Goal: Task Accomplishment & Management: Use online tool/utility

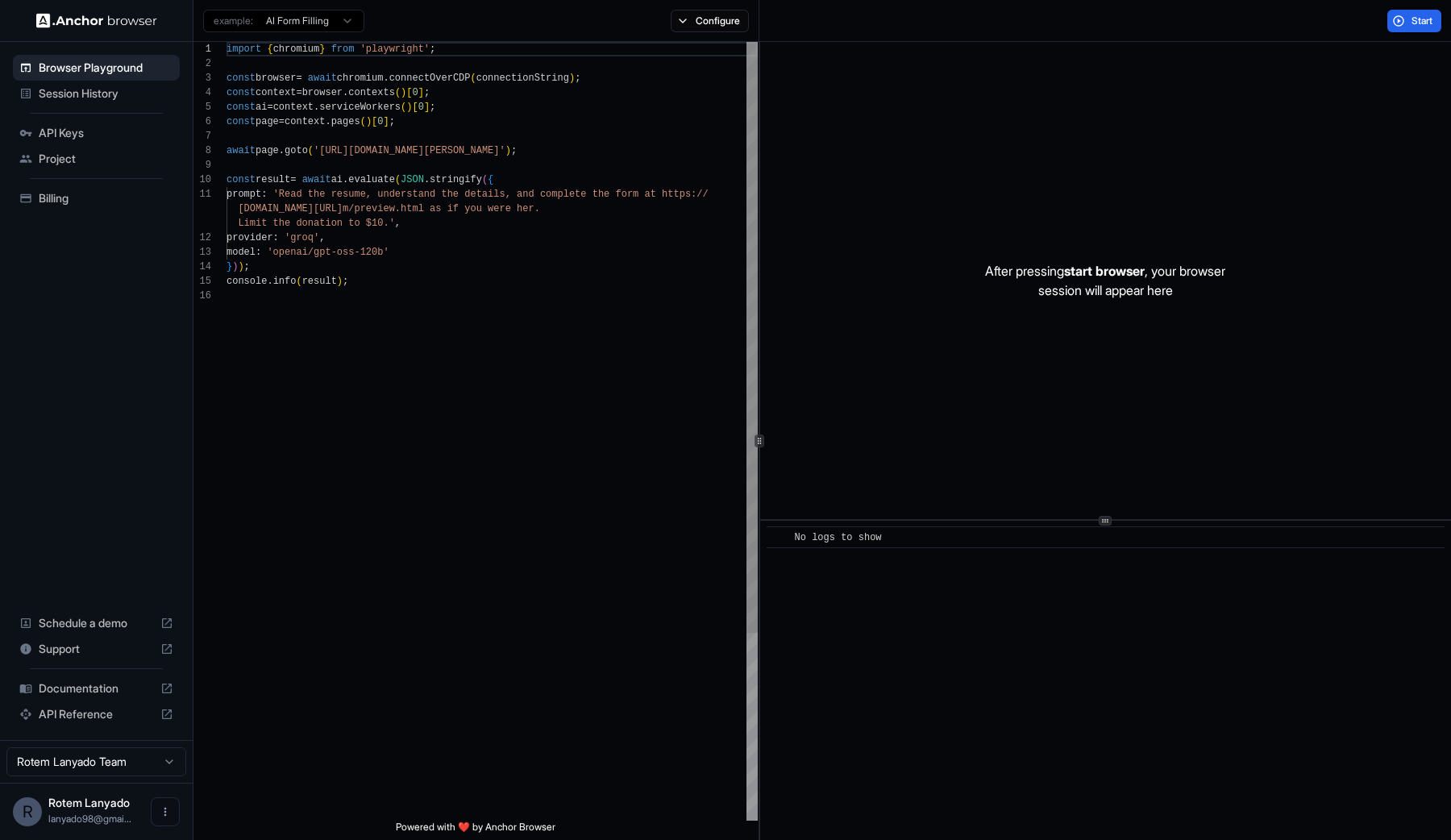
scroll to position [145, 0]
click at [113, 96] on span "Session History" at bounding box center [105, 93] width 135 height 16
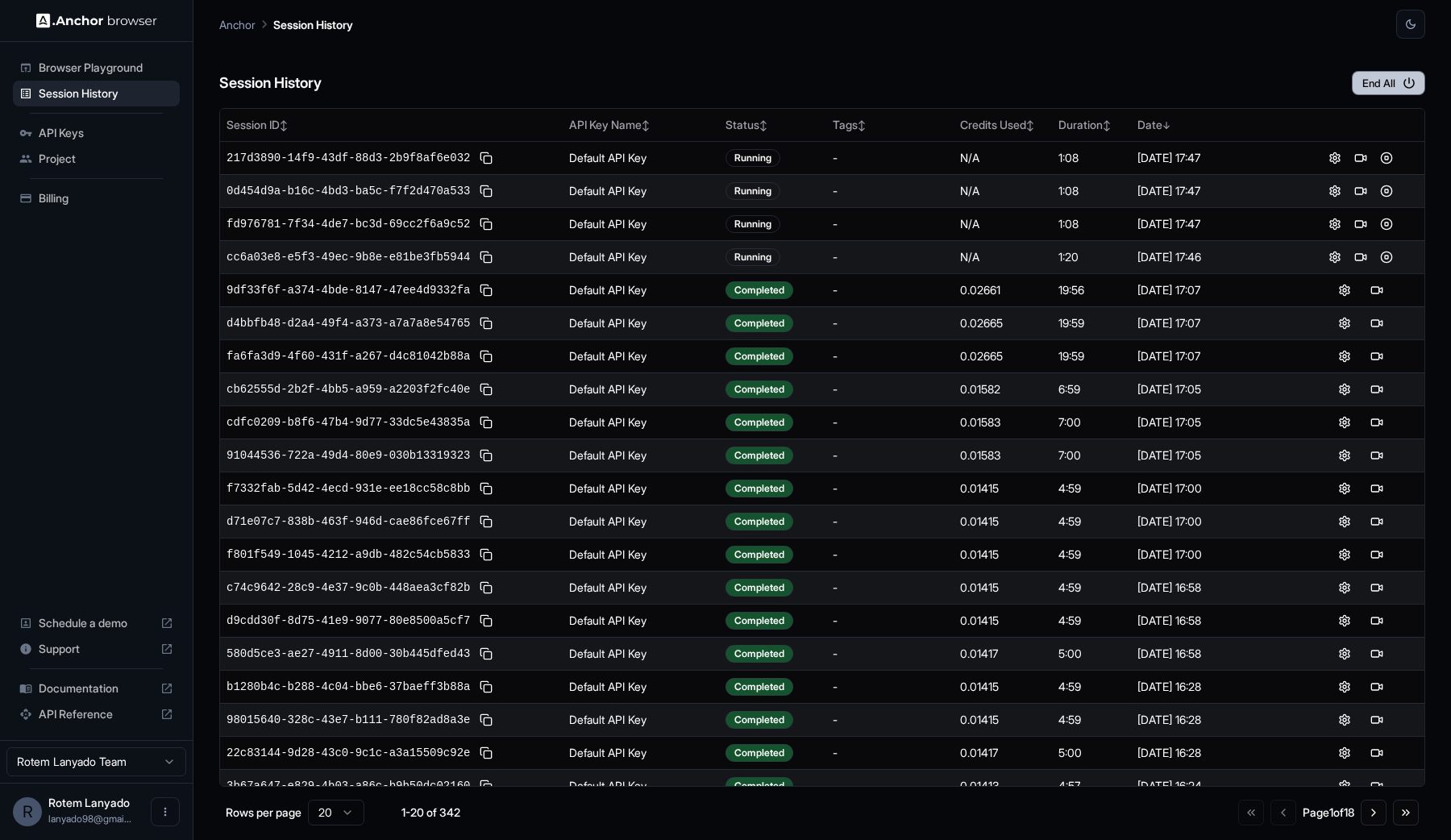
click at [1405, 85] on icon "button" at bounding box center [1408, 82] width 11 height 11
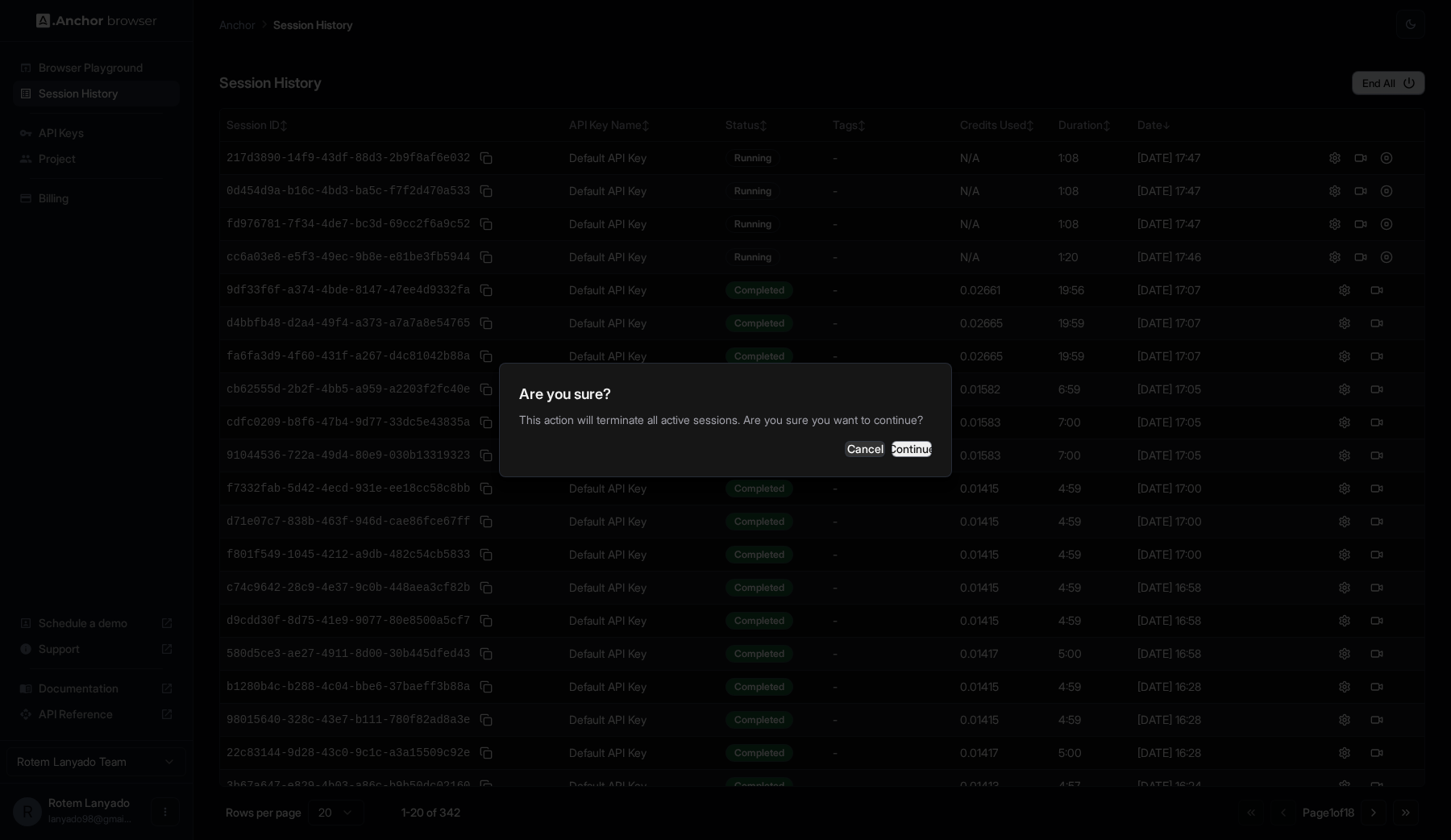
click at [908, 457] on button "Continue" at bounding box center [911, 448] width 40 height 16
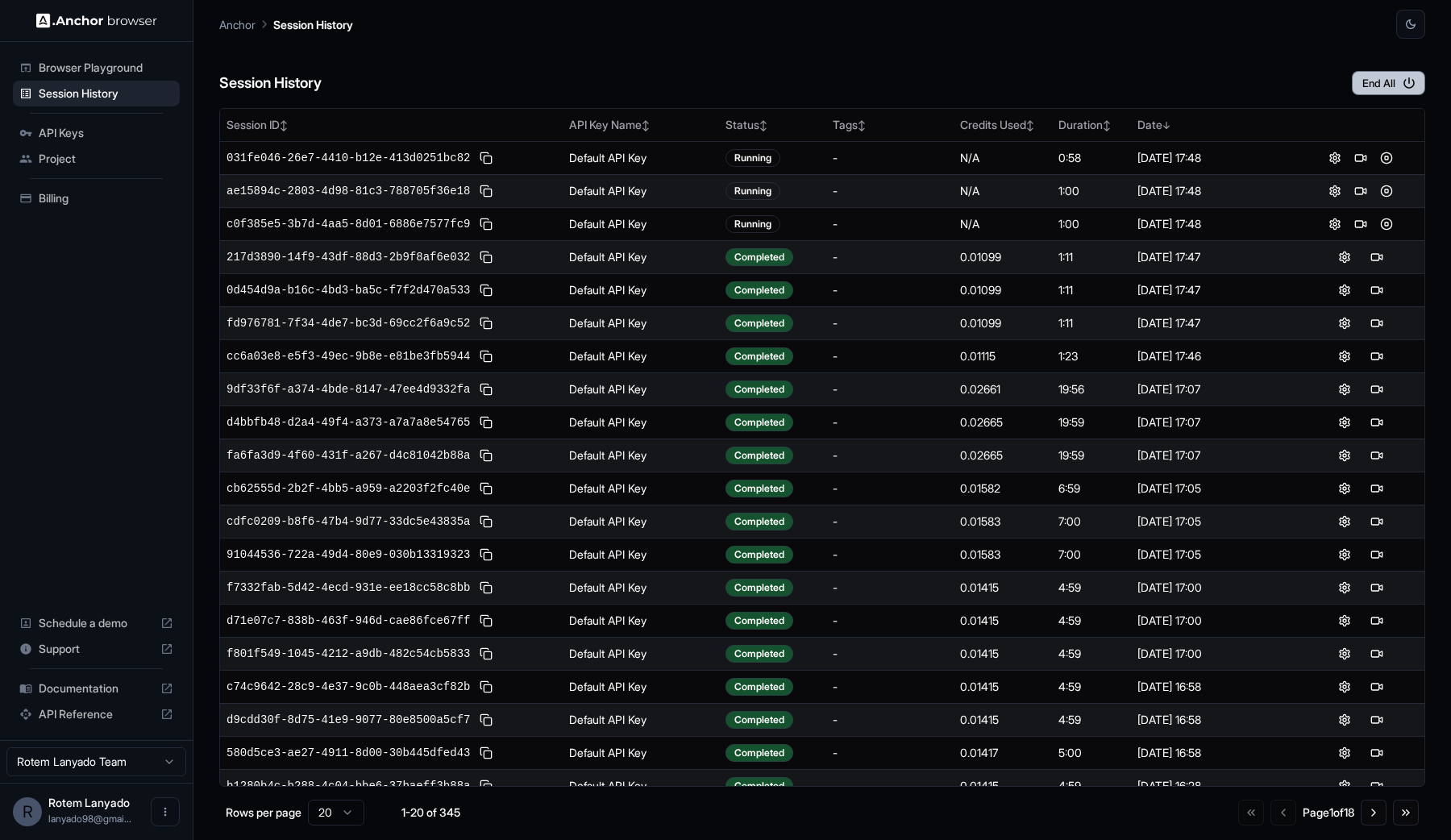
click at [1409, 88] on icon "button" at bounding box center [1408, 83] width 14 height 14
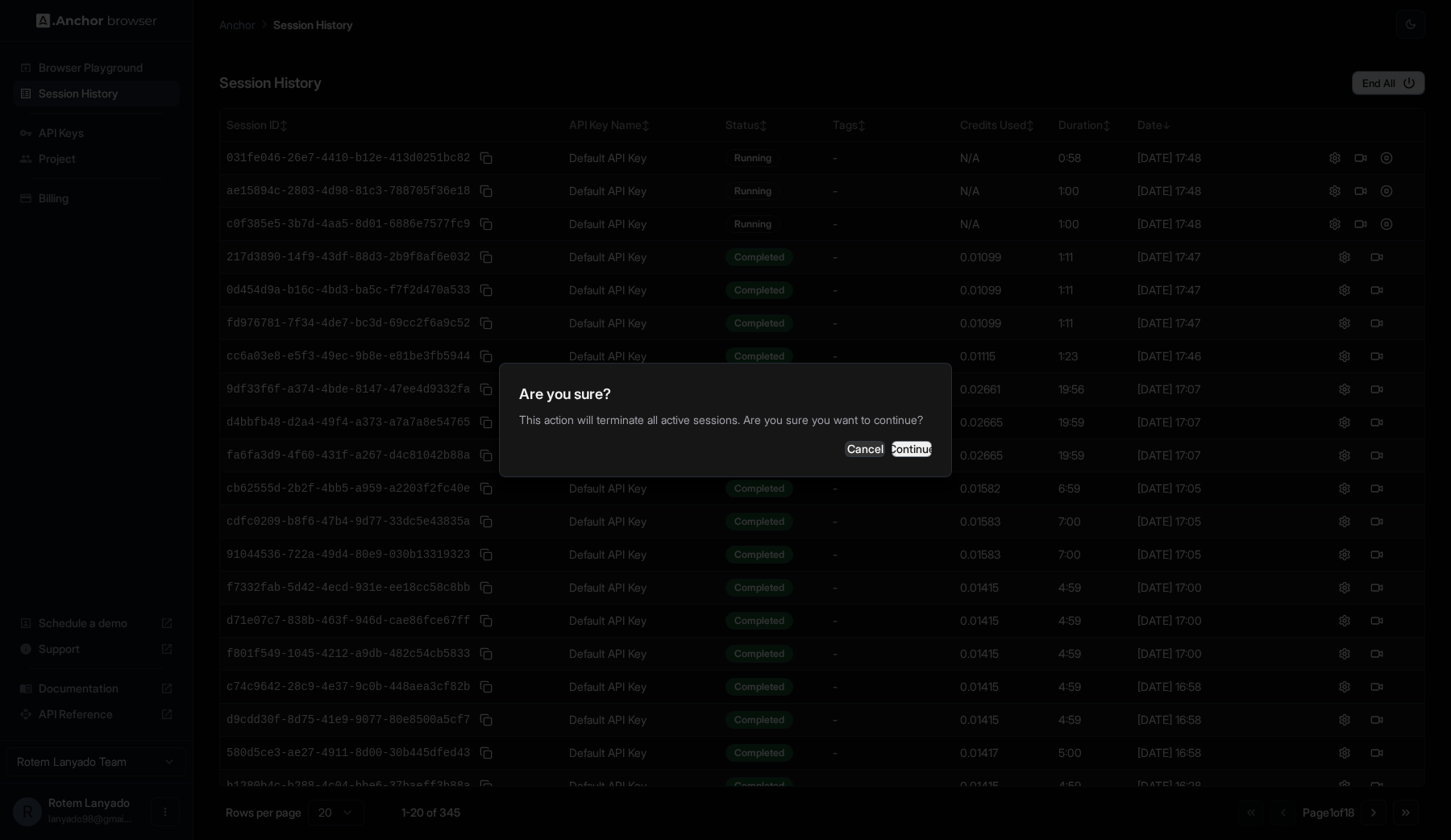
click at [898, 455] on button "Continue" at bounding box center [911, 448] width 40 height 16
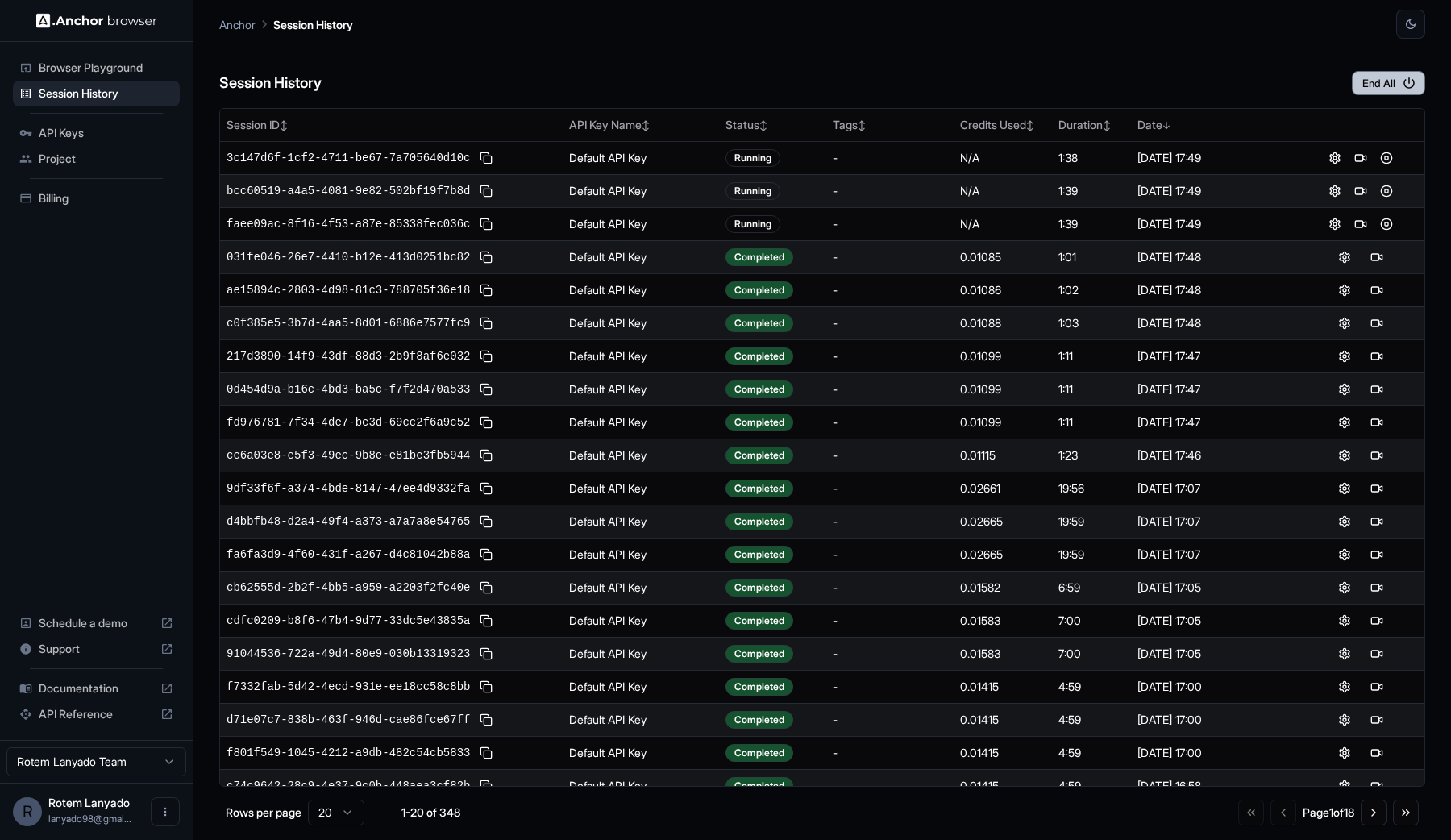
click at [1392, 85] on button "End All" at bounding box center [1388, 83] width 74 height 24
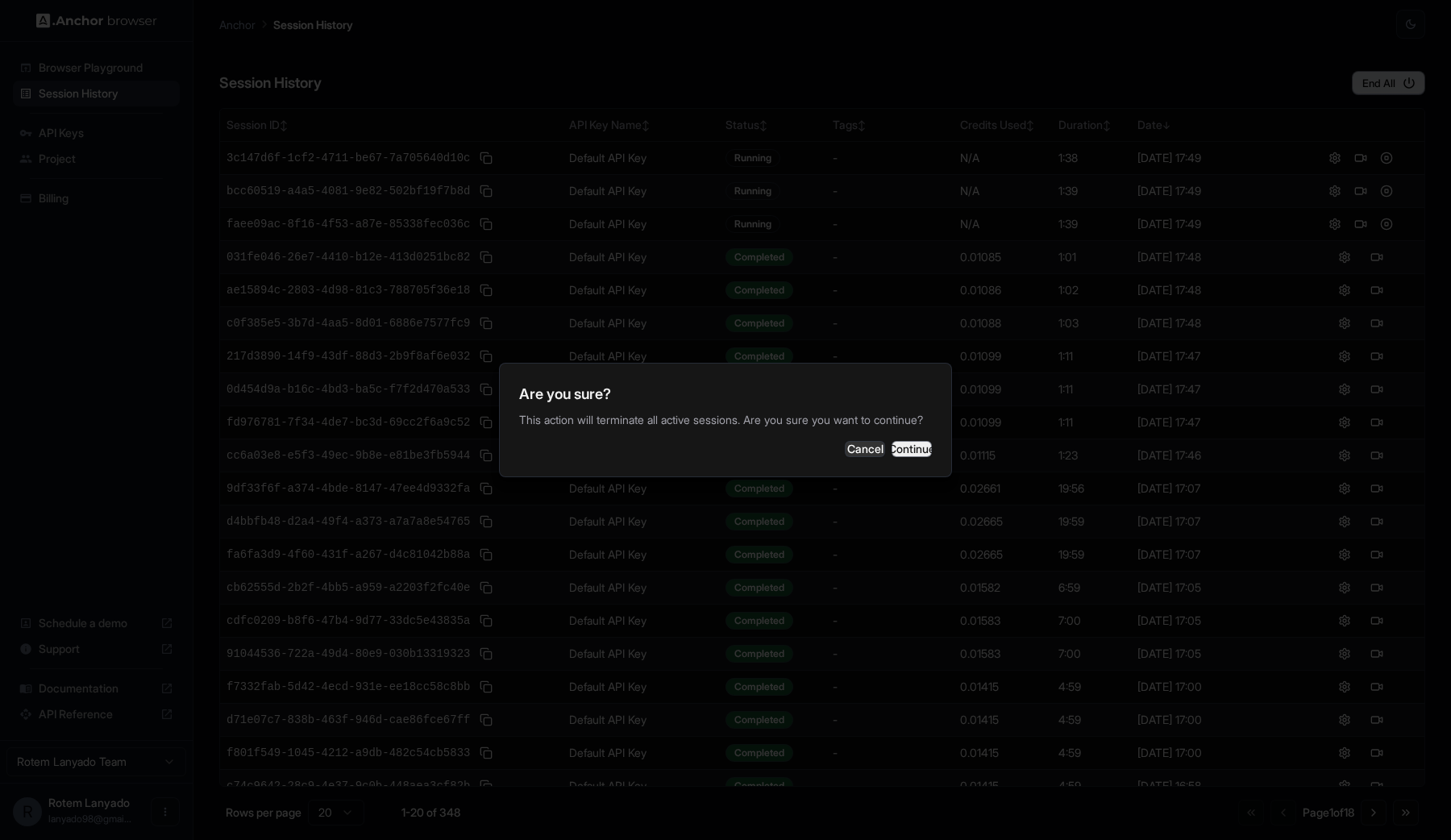
click at [891, 457] on button "Continue" at bounding box center [911, 448] width 40 height 16
